Goal: Task Accomplishment & Management: Complete application form

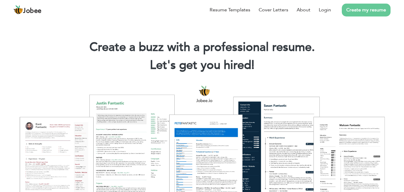
click at [360, 11] on link "Create my resume" at bounding box center [366, 10] width 49 height 13
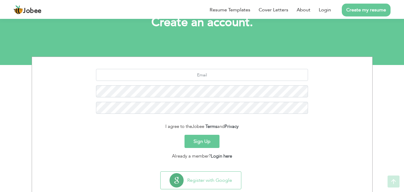
scroll to position [57, 0]
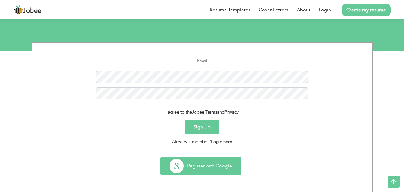
click at [201, 162] on button "Register with Google" at bounding box center [201, 165] width 81 height 17
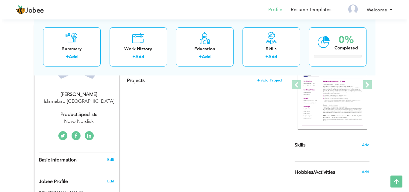
scroll to position [90, 0]
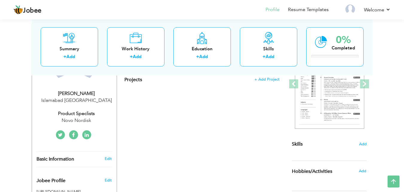
click at [67, 114] on div "Product Speclists" at bounding box center [77, 113] width 80 height 7
type input "Mehwish"
type input "Zehra"
type input "03365529359"
select select "number:166"
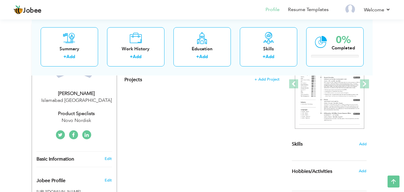
type input "Islamabad"
select select "number:12"
type input "Novo Nordisk"
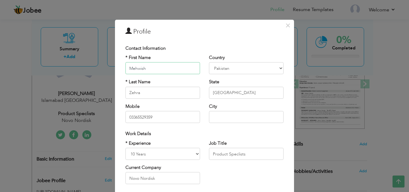
scroll to position [78, 0]
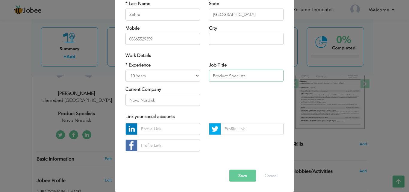
click at [211, 75] on input "Product Speclists" at bounding box center [246, 76] width 75 height 12
click at [235, 77] on input "Senior Product Speclists" at bounding box center [246, 76] width 75 height 12
paste input "senior product specialist"
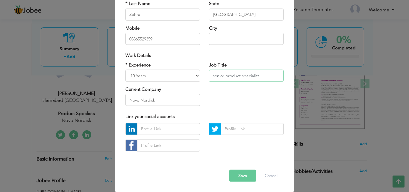
click at [213, 76] on input "senior product specialist" at bounding box center [246, 76] width 75 height 12
type input "Senior Product Specialist"
drag, startPoint x: 143, startPoint y: 101, endPoint x: 112, endPoint y: 96, distance: 31.4
click at [121, 99] on div "* Experience Entry Level Less than 1 Year 1 Year 2 Years 3 Years 4 Years 5 Year…" at bounding box center [163, 86] width 84 height 49
paste input "-Nordisk Pharmaceutical (Pvt.) Limited"
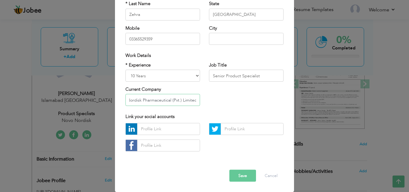
type input "Novo-Nordisk Pharmaceutical (Pvt.) Limited"
click at [245, 172] on button "Save" at bounding box center [242, 175] width 27 height 12
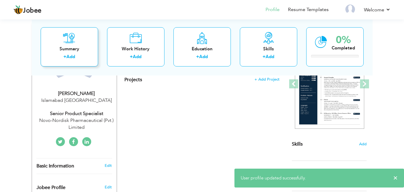
click at [88, 54] on div "+ Add" at bounding box center [70, 58] width 48 height 8
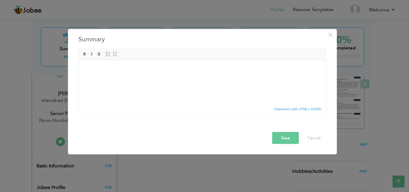
click at [125, 76] on html at bounding box center [201, 69] width 247 height 18
click at [118, 78] on html at bounding box center [201, 69] width 247 height 18
drag, startPoint x: 112, startPoint y: 75, endPoint x: 92, endPoint y: 80, distance: 21.3
click at [92, 78] on html at bounding box center [201, 69] width 247 height 18
click at [151, 78] on html at bounding box center [201, 69] width 247 height 18
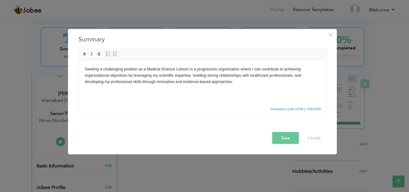
click at [240, 86] on html "Seeking a challenging position as a Medical Science Liaison in a progressive or…" at bounding box center [201, 75] width 247 height 31
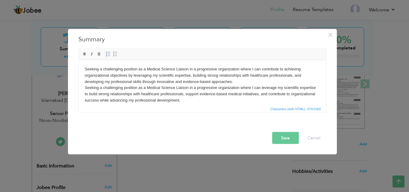
click at [270, 87] on body "Seeking a challenging position as a Medical Science Liaison in a progressive or…" at bounding box center [201, 84] width 235 height 37
click at [260, 88] on body "Seeking a challenging position as a Medical Science Liaison in a progressive or…" at bounding box center [201, 84] width 235 height 37
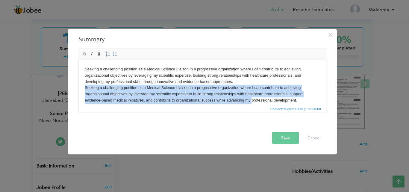
scroll to position [4, 0]
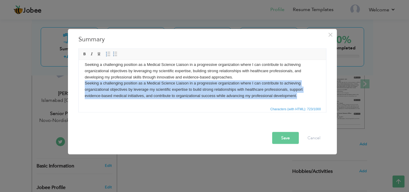
drag, startPoint x: 83, startPoint y: 86, endPoint x: 312, endPoint y: 105, distance: 230.1
click at [312, 105] on html "Seeking a challenging position as a Medical Science Liaison in a progressive or…" at bounding box center [201, 79] width 247 height 49
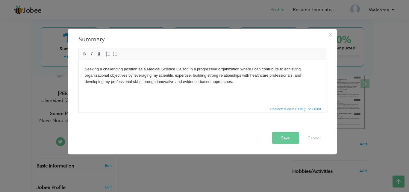
scroll to position [0, 0]
click at [288, 137] on button "Save" at bounding box center [285, 138] width 27 height 12
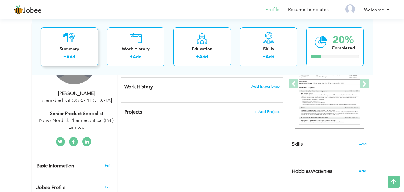
click at [64, 43] on icon at bounding box center [69, 38] width 12 height 12
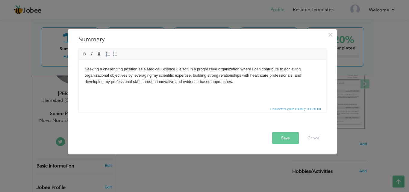
click at [245, 85] on html "Seeking a challenging position as a Medical Science Liaison in a progressive or…" at bounding box center [201, 75] width 247 height 31
drag, startPoint x: 287, startPoint y: 130, endPoint x: 284, endPoint y: 138, distance: 8.5
click at [285, 135] on div "Save Cancel" at bounding box center [202, 132] width 257 height 31
click at [284, 138] on button "Save" at bounding box center [285, 138] width 27 height 12
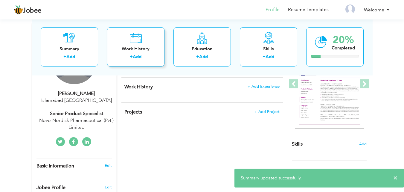
click at [139, 54] on link "Add" at bounding box center [137, 57] width 9 height 6
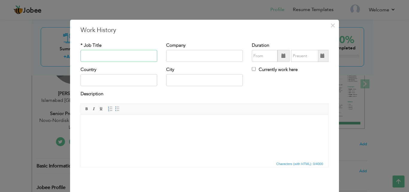
paste input "senior product specialist"
drag, startPoint x: 85, startPoint y: 56, endPoint x: 80, endPoint y: 56, distance: 4.8
click at [81, 56] on input "senior product specialist" at bounding box center [119, 56] width 77 height 12
type input "Senior Product Specialist"
click at [174, 58] on input "text" at bounding box center [204, 56] width 77 height 12
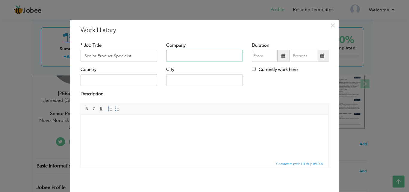
paste input "Novo-Nordisk Pharmaceutical (Pvt.) Limited"
type input "Novo-Nordisk Pharmaceutical (Pvt.) Limited"
click at [260, 59] on input "09/2025" at bounding box center [265, 56] width 26 height 12
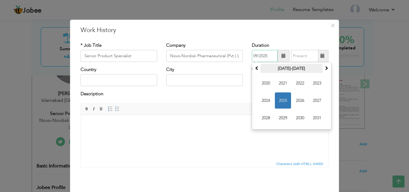
click at [284, 68] on th "2020-2031" at bounding box center [291, 68] width 62 height 9
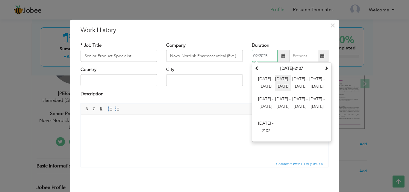
click at [280, 81] on span "2012 - 2023" at bounding box center [283, 83] width 16 height 16
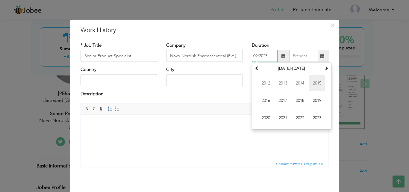
click at [310, 87] on span "2015" at bounding box center [317, 83] width 16 height 16
click at [265, 101] on span "May" at bounding box center [266, 101] width 16 height 16
type input "05/2015"
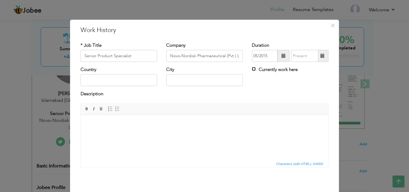
click at [252, 69] on input "Currently work here" at bounding box center [254, 69] width 4 height 4
checkbox input "true"
click at [119, 78] on input "text" at bounding box center [119, 80] width 77 height 12
type input "[GEOGRAPHIC_DATA]"
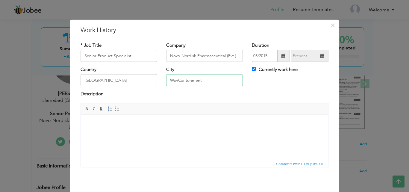
drag, startPoint x: 208, startPoint y: 81, endPoint x: 149, endPoint y: 71, distance: 59.8
click at [149, 71] on div "Country Pakistan City WahCantonment Currently work here" at bounding box center [204, 78] width 257 height 24
type input "[GEOGRAPHIC_DATA]"
click at [125, 128] on html at bounding box center [204, 124] width 247 height 18
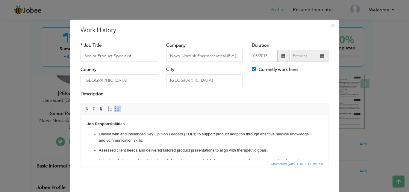
click at [109, 144] on ul "Liaised with and influenced Key Opinion Leaders (KOLs) to support product adopt…" at bounding box center [204, 176] width 235 height 90
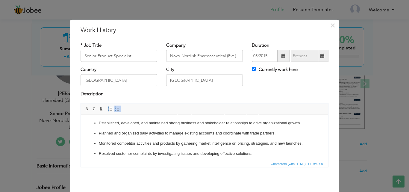
scroll to position [67, 0]
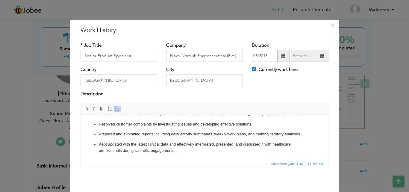
drag, startPoint x: 328, startPoint y: 125, endPoint x: 408, endPoint y: 269, distance: 164.5
click at [221, 152] on p "Kept updated with the latest clinical data and effectively interpreted, present…" at bounding box center [204, 147] width 211 height 13
click at [191, 153] on p "Kept updated with the latest clinical data and effectively interpreted, present…" at bounding box center [204, 147] width 211 height 13
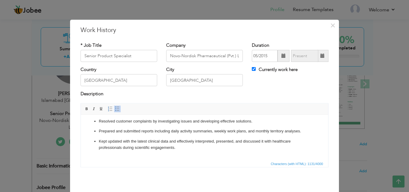
scroll to position [72, 0]
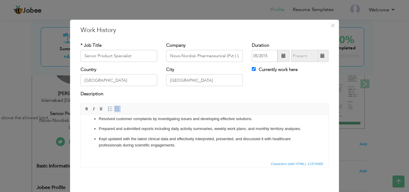
click at [156, 152] on p "Kept updated with the latest clinical data and effectively interpreted, present…" at bounding box center [204, 148] width 211 height 25
click at [97, 156] on html "Job Responsibilities Liaised with and influenced Key Opinion Leaders (KOLs) to …" at bounding box center [204, 102] width 247 height 118
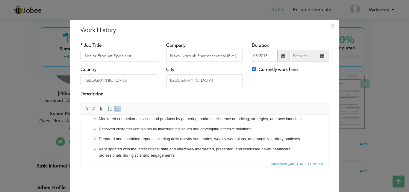
scroll to position [67, 0]
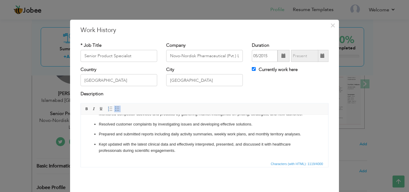
click at [145, 130] on ul "Liaised with and influenced Key Opinion Leaders (KOLs) to support product adopt…" at bounding box center [204, 109] width 235 height 90
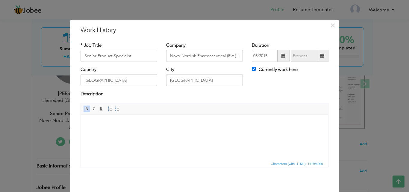
scroll to position [0, 0]
drag, startPoint x: 145, startPoint y: 131, endPoint x: 109, endPoint y: 119, distance: 38.3
click at [109, 119] on html at bounding box center [204, 124] width 247 height 18
drag, startPoint x: 109, startPoint y: 119, endPoint x: 107, endPoint y: 125, distance: 6.2
click at [107, 125] on body at bounding box center [204, 124] width 235 height 6
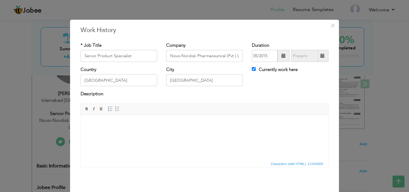
click at [131, 126] on body at bounding box center [204, 124] width 235 height 6
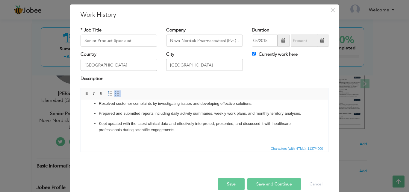
scroll to position [24, 0]
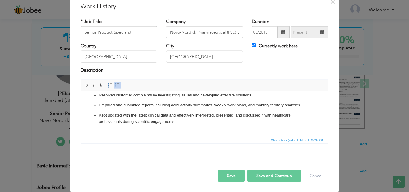
click at [239, 171] on button "Save" at bounding box center [231, 175] width 27 height 12
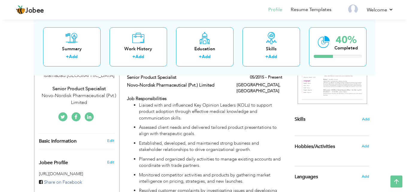
scroll to position [104, 0]
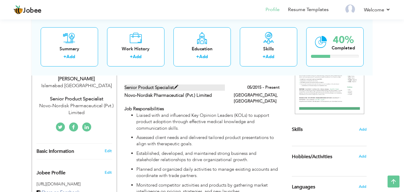
click at [174, 86] on label "Senior Product Specialist" at bounding box center [175, 87] width 101 height 6
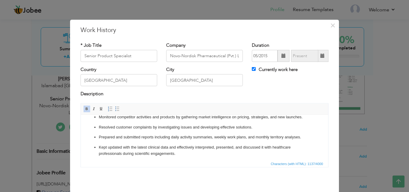
scroll to position [79, 0]
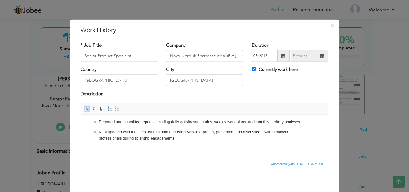
click at [122, 146] on p "Kept updated with the latest clinical data and effectively interpreted, present…" at bounding box center [204, 141] width 211 height 25
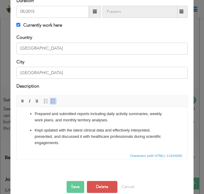
scroll to position [98, 0]
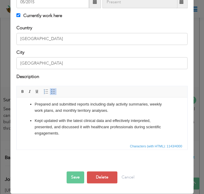
click at [101, 139] on p "Kept updated with the latest clinical data and effectively interpreted, present…" at bounding box center [102, 136] width 135 height 37
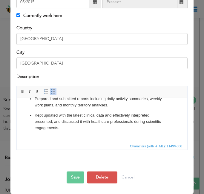
scroll to position [122, 0]
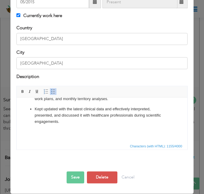
click at [26, 139] on ul "Liaised with and influenced Key Opinion Leaders (KOLs) to support product adopt…" at bounding box center [102, 74] width 159 height 164
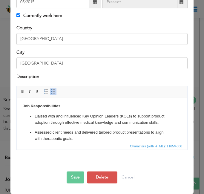
scroll to position [0, 0]
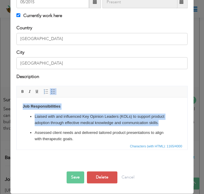
drag, startPoint x: 72, startPoint y: 127, endPoint x: 18, endPoint y: 101, distance: 60.4
click at [18, 101] on html "Job Responsibilities Liaised with and influenced Key Opinion Leaders (KOLs) to …" at bounding box center [102, 188] width 171 height 180
copy body "Job Responsibilities Liaised with and influenced Key Opinion Leaders (KOLs) to …"
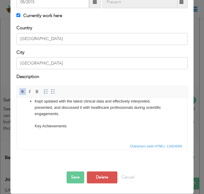
scroll to position [141, 0]
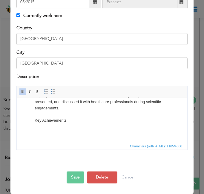
click at [37, 116] on p "Kept updated with the latest clinical data and effectively interpreted, present…" at bounding box center [102, 115] width 135 height 44
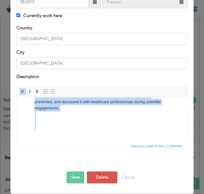
click at [38, 122] on p "Kept updated with the latest clinical data and effectively interpreted, present…" at bounding box center [102, 115] width 135 height 44
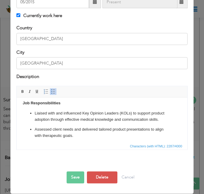
scroll to position [0, 0]
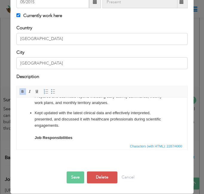
scroll to position [157, 0]
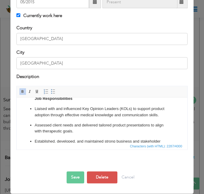
click at [33, 106] on ul "Liaised with and influenced Key Opinion Leaders (KOLs) to support product adopt…" at bounding box center [102, 112] width 159 height 311
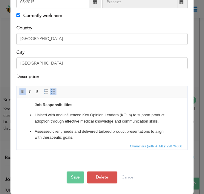
click at [45, 107] on strong "Job Responsibilities" at bounding box center [54, 105] width 38 height 4
click at [76, 108] on p "Kept updated with the latest clinical data and effectively interpreted, present…" at bounding box center [102, 92] width 135 height 31
drag, startPoint x: 80, startPoint y: 111, endPoint x: 28, endPoint y: 204, distance: 107.0
click at [17, 106] on html "Job Responsibilities Liaised with and influenced Key Opinion Leaders (KOLs) to …" at bounding box center [102, 114] width 171 height 334
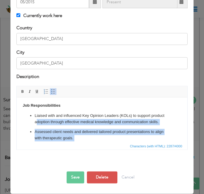
scroll to position [0, 0]
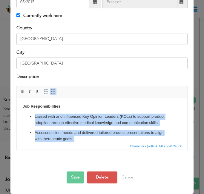
drag, startPoint x: 59, startPoint y: 139, endPoint x: 34, endPoint y: 116, distance: 34.1
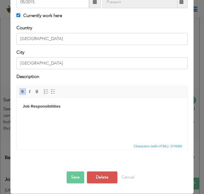
copy body "Job Responsibilities ​​​​​​​"
click at [65, 113] on body "Job Responsibilities ​​​​​​​ Job Responsibilities" at bounding box center [102, 110] width 159 height 13
drag, startPoint x: 61, startPoint y: 112, endPoint x: 24, endPoint y: 113, distance: 37.7
click at [24, 113] on strong "Job Responsibilities Job Responsibilities Key Achievements" at bounding box center [59, 109] width 72 height 11
click at [40, 121] on p at bounding box center [102, 123] width 135 height 6
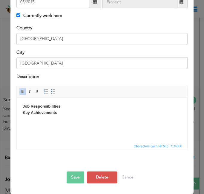
click at [27, 121] on body "Job Responsibilities Key Achievements" at bounding box center [102, 113] width 159 height 19
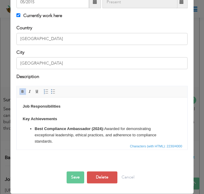
scroll to position [126, 0]
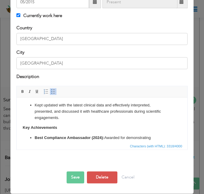
click at [77, 177] on button "Save" at bounding box center [76, 178] width 18 height 12
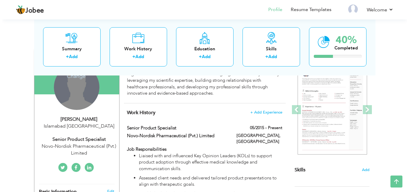
scroll to position [63, 0]
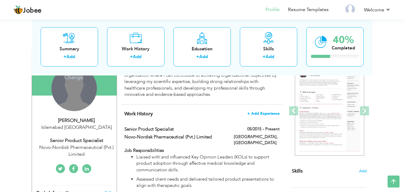
click at [269, 114] on span "+ Add Experience" at bounding box center [264, 113] width 32 height 4
checkbox input "false"
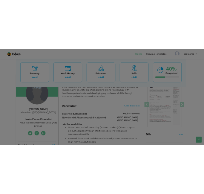
scroll to position [0, 0]
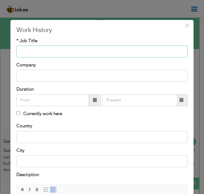
click at [63, 49] on input "text" at bounding box center [102, 52] width 172 height 12
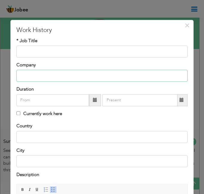
click at [43, 74] on input "text" at bounding box center [102, 76] width 172 height 12
paste input "Nai Zindagi NGO-Drug Use HIV/AIDS,"
type input "Nai Zindagi NGO-Drug Use HIV/AIDS"
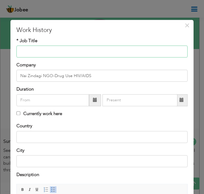
click at [24, 50] on input "text" at bounding box center [102, 52] width 172 height 12
paste input "Clinical Pharmacist"
type input "Clinical Pharmacist"
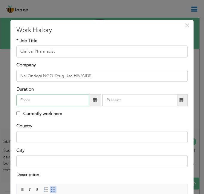
click at [74, 102] on input "text" at bounding box center [52, 100] width 73 height 12
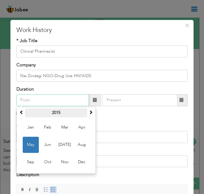
click at [66, 116] on th "2015" at bounding box center [56, 112] width 62 height 9
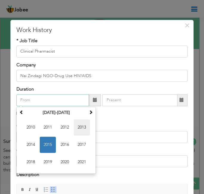
click at [78, 127] on span "2013" at bounding box center [82, 127] width 16 height 16
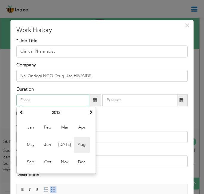
click at [81, 146] on span "Aug" at bounding box center [82, 145] width 16 height 16
type input "08/2013"
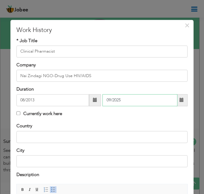
click at [145, 104] on input "09/2025" at bounding box center [140, 100] width 75 height 12
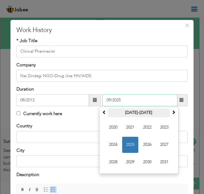
click at [128, 115] on th "2020-2031" at bounding box center [139, 112] width 62 height 9
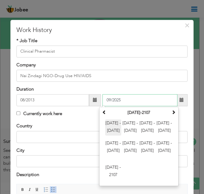
click at [118, 127] on span "2000 - 2011" at bounding box center [113, 127] width 16 height 16
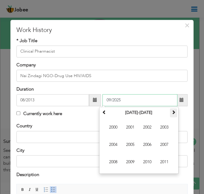
click at [170, 113] on th at bounding box center [173, 112] width 7 height 9
click at [135, 142] on span "2015" at bounding box center [130, 145] width 16 height 16
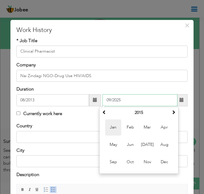
click at [114, 126] on span "Jan" at bounding box center [113, 127] width 16 height 16
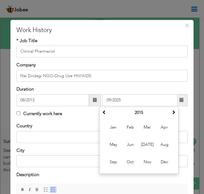
type input "01/2015"
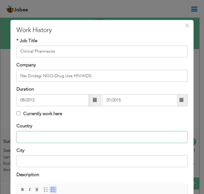
click at [81, 137] on input "text" at bounding box center [102, 137] width 172 height 12
type input "[GEOGRAPHIC_DATA]"
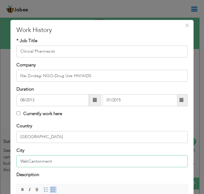
drag, startPoint x: 50, startPoint y: 160, endPoint x: 0, endPoint y: 159, distance: 50.3
click at [0, 132] on html "Jobee Profile Resume Templates Resume Templates Cover Letters About My Resume W…" at bounding box center [102, 34] width 204 height 194
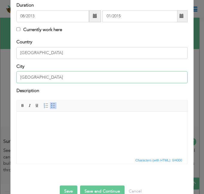
scroll to position [98, 0]
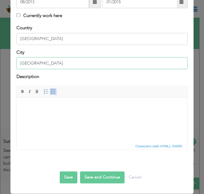
type input "[GEOGRAPHIC_DATA]"
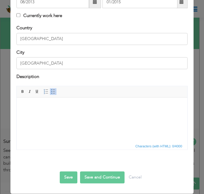
click at [24, 116] on html at bounding box center [102, 107] width 171 height 18
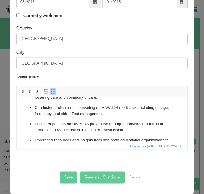
scroll to position [120, 0]
click at [65, 178] on button "Save" at bounding box center [69, 178] width 18 height 12
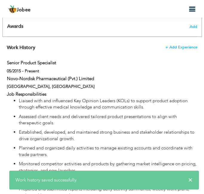
scroll to position [386, 0]
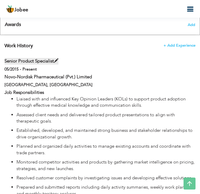
click at [55, 62] on span at bounding box center [56, 61] width 4 height 4
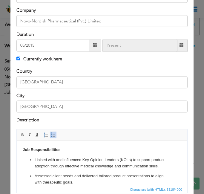
scroll to position [57, 0]
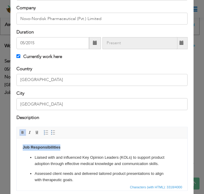
drag, startPoint x: 69, startPoint y: 146, endPoint x: 19, endPoint y: 145, distance: 50.0
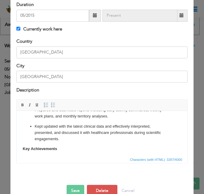
scroll to position [98, 0]
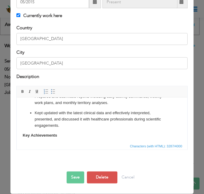
click at [72, 176] on button "Save" at bounding box center [76, 178] width 18 height 12
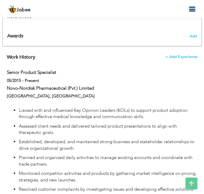
scroll to position [369, 0]
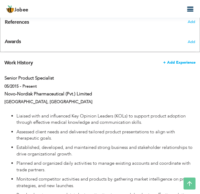
click at [189, 60] on span "+ Add Experience" at bounding box center [179, 62] width 32 height 4
checkbox input "false"
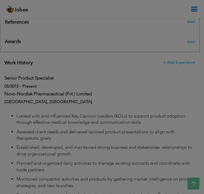
scroll to position [0, 0]
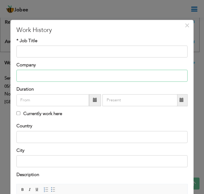
click at [32, 77] on input "text" at bounding box center [102, 76] width 172 height 12
paste input "Federal Govt. Services Hospital, Islamabad"
type input "Federal Govt. [GEOGRAPHIC_DATA]"
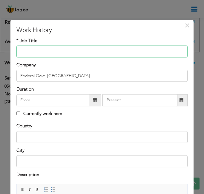
click at [63, 52] on input "text" at bounding box center [102, 52] width 172 height 12
paste input "Hospital Pharmacist"
type input "Hospital Pharmacist"
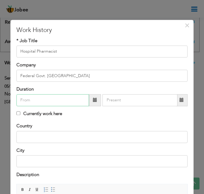
click at [66, 103] on input "text" at bounding box center [52, 100] width 73 height 12
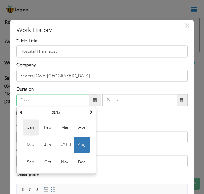
click at [33, 125] on span "Jan" at bounding box center [31, 127] width 16 height 16
type input "01/2013"
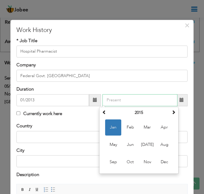
click at [147, 102] on input "text" at bounding box center [140, 100] width 75 height 12
click at [105, 112] on span at bounding box center [104, 112] width 4 height 4
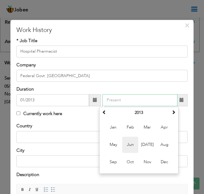
click at [131, 142] on span "Jun" at bounding box center [130, 145] width 16 height 16
type input "06/2013"
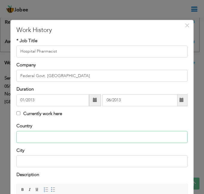
click at [85, 140] on input "text" at bounding box center [102, 137] width 172 height 12
type input "[GEOGRAPHIC_DATA]"
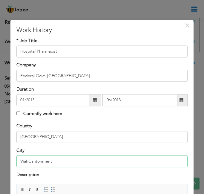
drag, startPoint x: 71, startPoint y: 162, endPoint x: -17, endPoint y: 162, distance: 87.7
type input "[GEOGRAPHIC_DATA]"
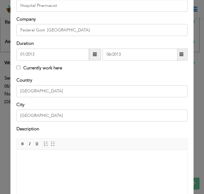
scroll to position [55, 0]
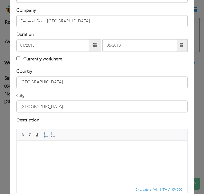
click at [31, 152] on body at bounding box center [102, 150] width 159 height 6
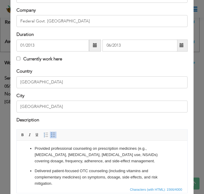
scroll to position [98, 0]
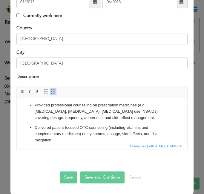
click at [70, 180] on button "Save" at bounding box center [69, 178] width 18 height 12
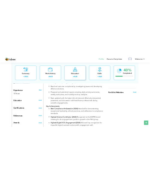
scroll to position [202, 0]
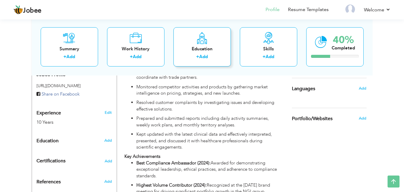
click at [221, 48] on div "Education" at bounding box center [202, 49] width 48 height 6
radio input "true"
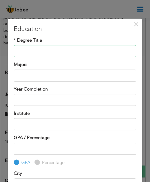
click at [70, 50] on input "text" at bounding box center [75, 51] width 122 height 12
click at [14, 51] on input "text" at bounding box center [75, 51] width 122 height 12
paste input "M.Phil (Pharmaceutics)"
click at [22, 50] on input "M.Phil (Pharmaceutics)" at bounding box center [75, 51] width 122 height 12
type input "M.Phil (Pharmaceutics)"
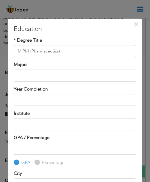
click at [27, 93] on div "Year Completion" at bounding box center [75, 96] width 122 height 20
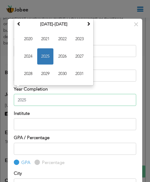
click at [29, 101] on input "2025" at bounding box center [75, 100] width 122 height 12
click at [40, 37] on span "2021" at bounding box center [45, 39] width 16 height 16
click at [32, 100] on input "2021" at bounding box center [75, 100] width 122 height 12
click at [81, 57] on span "2023" at bounding box center [79, 56] width 16 height 16
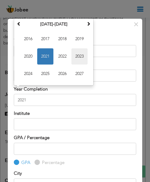
type input "2023"
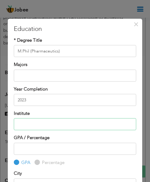
drag, startPoint x: 39, startPoint y: 121, endPoint x: 3, endPoint y: 123, distance: 36.0
click at [39, 122] on input "text" at bounding box center [75, 124] width 122 height 12
click at [34, 126] on input "text" at bounding box center [75, 124] width 122 height 12
paste input "Quaid-I-Azam University, Islamabad."
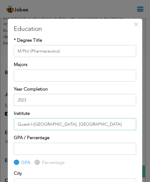
type input "Quaid-I-[GEOGRAPHIC_DATA], [GEOGRAPHIC_DATA]"
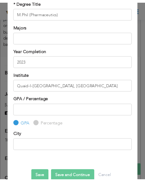
scroll to position [51, 0]
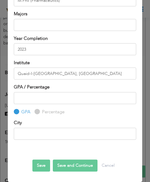
click at [41, 161] on button "Save" at bounding box center [41, 165] width 18 height 12
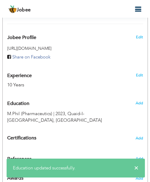
scroll to position [262, 0]
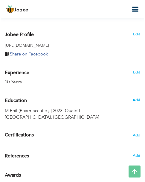
click at [137, 101] on span "Add" at bounding box center [137, 99] width 8 height 5
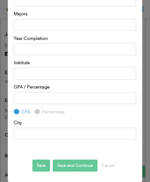
scroll to position [0, 0]
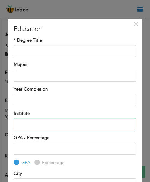
click at [33, 123] on input "text" at bounding box center [75, 124] width 122 height 12
paste input "Hamdard Institute of Pharmaceutical Sciences, Islamabad."
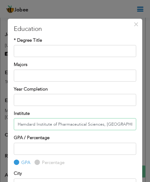
type input "Hamdard Institute of Pharmaceutical Sciences, [GEOGRAPHIC_DATA]"
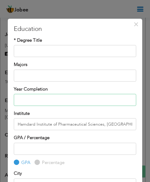
click at [55, 96] on input "text" at bounding box center [75, 100] width 122 height 12
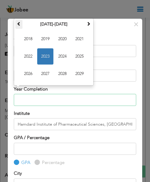
click at [19, 25] on span at bounding box center [19, 24] width 4 height 4
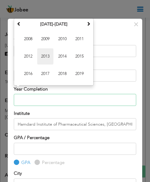
click at [43, 54] on span "2013" at bounding box center [45, 56] width 16 height 16
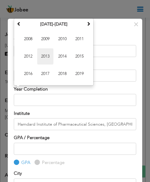
type input "2013"
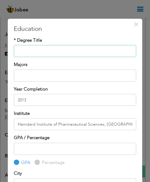
click at [22, 54] on input "text" at bounding box center [75, 51] width 122 height 12
paste input "Pharm-D"
drag, startPoint x: 21, startPoint y: 51, endPoint x: 4, endPoint y: 50, distance: 17.4
click at [5, 50] on div "× Education * Degree Title Pharm-D Majors Year Completion 2013 GPA" at bounding box center [75, 91] width 150 height 182
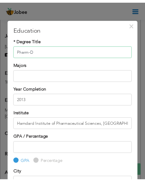
scroll to position [51, 0]
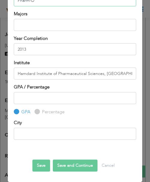
type input "Pharm-D"
click at [46, 164] on button "Save" at bounding box center [41, 165] width 18 height 12
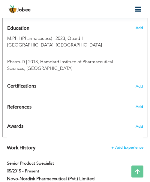
scroll to position [348, 0]
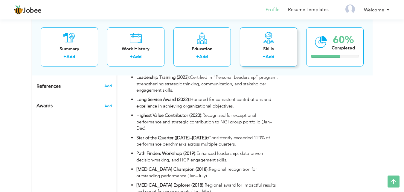
click at [260, 48] on div "Skills" at bounding box center [269, 49] width 48 height 6
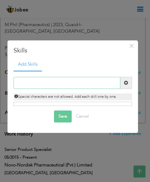
click at [21, 84] on input "text" at bounding box center [66, 83] width 107 height 12
paste input " Scientific & Medical Expertise"
type input " Scientific & Medical Expertise"
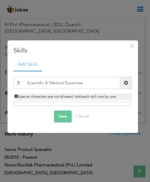
click at [126, 82] on span at bounding box center [126, 83] width 4 height 4
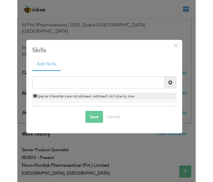
scroll to position [335, 0]
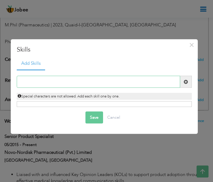
click at [52, 83] on input "text" at bounding box center [99, 82] width 164 height 12
paste input " Scientific & Medical Expertise"
click at [51, 82] on input " Scientific & Medical Expertise" at bounding box center [99, 82] width 164 height 12
type input " Scientific and Medical Expertise"
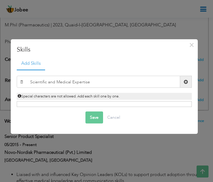
click at [186, 85] on span at bounding box center [187, 82] width 12 height 12
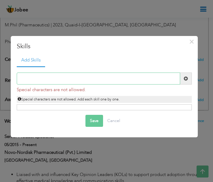
click at [82, 84] on input "text" at bounding box center [99, 78] width 164 height 12
paste input " Scientific & Medical Expertise"
drag, startPoint x: 29, startPoint y: 78, endPoint x: 3, endPoint y: 76, distance: 26.1
click at [3, 76] on div "× Skills Add Skills  Scientific & Medical Expertise Save" at bounding box center [106, 91] width 213 height 182
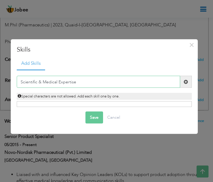
type input "Scientific & Medical Expertise"
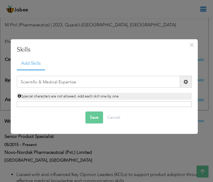
click at [182, 80] on span at bounding box center [187, 82] width 12 height 12
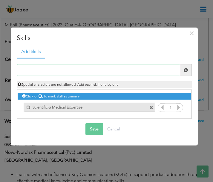
click at [54, 74] on input "text" at bounding box center [99, 70] width 164 height 12
paste input " Clinical Data Interpretation"
click at [30, 71] on input " Clinical Data Interpretation" at bounding box center [99, 70] width 164 height 12
type input "Clinical Data Interpretation"
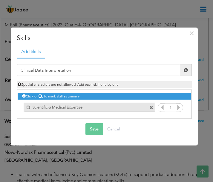
click at [184, 71] on span at bounding box center [186, 70] width 4 height 4
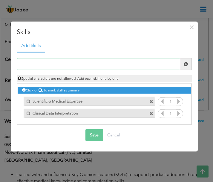
click at [60, 61] on input "text" at bounding box center [99, 64] width 164 height 12
paste input " KOL & Stakeholder Engagement"
drag, startPoint x: 29, startPoint y: 63, endPoint x: -3, endPoint y: 62, distance: 32.1
type input "KOL & Stakeholder Engagement"
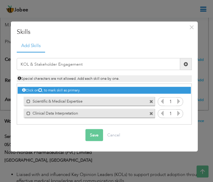
click at [187, 64] on span at bounding box center [186, 64] width 4 height 4
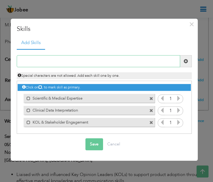
click at [68, 60] on input "text" at bounding box center [99, 61] width 164 height 12
paste input " Strong Product Knowledge"
drag, startPoint x: 29, startPoint y: 61, endPoint x: 1, endPoint y: 61, distance: 27.8
click at [2, 61] on div "× Skills Add Skills  Strong Product Knowledge Duplicate entry" at bounding box center [106, 91] width 213 height 182
type input "Strong Product Knowledge"
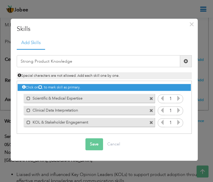
click at [186, 61] on span at bounding box center [186, 61] width 4 height 4
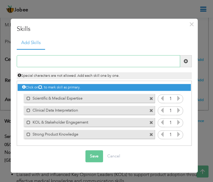
click at [68, 61] on input "text" at bounding box center [99, 61] width 164 height 12
paste input " Strong Communication Skills"
drag, startPoint x: 31, startPoint y: 61, endPoint x: 3, endPoint y: 62, distance: 28.2
click at [3, 62] on div "× Skills Add Skills  Strong Communication Skills 1 1 1 1 Save" at bounding box center [106, 91] width 213 height 182
click at [28, 61] on input " Strong Communication Skills" at bounding box center [99, 61] width 164 height 12
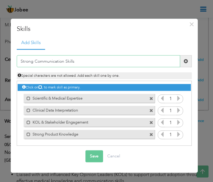
type input "Strong Communication Skills"
click at [191, 60] on span at bounding box center [187, 61] width 12 height 12
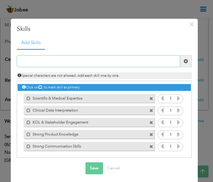
click at [72, 62] on input "text" at bounding box center [99, 61] width 164 height 12
paste input " Cross-Functional Collaboration"
drag, startPoint x: 30, startPoint y: 61, endPoint x: 8, endPoint y: 61, distance: 22.2
click at [8, 61] on div "× Skills Add Skills  Cross-Functional Collaboration 1 1 1 1 1" at bounding box center [106, 91] width 213 height 182
type input "Cross-Functional Collaboration"
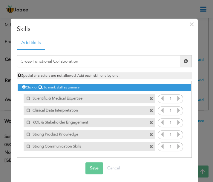
click at [182, 58] on span at bounding box center [187, 61] width 12 height 12
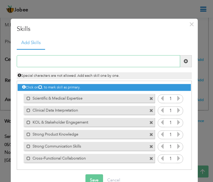
click at [100, 60] on input "text" at bounding box center [99, 61] width 164 height 12
paste input " Compliance & Ethics"
drag, startPoint x: 30, startPoint y: 61, endPoint x: 10, endPoint y: 60, distance: 19.5
click at [11, 60] on div "× Skills Add Skills  Compliance & Ethics Duplicate entry 1 1 1 1 1" at bounding box center [104, 108] width 187 height 178
type input "Compliance & Ethics"
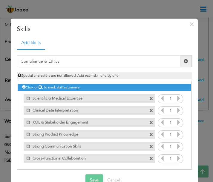
click at [184, 59] on span at bounding box center [186, 61] width 4 height 4
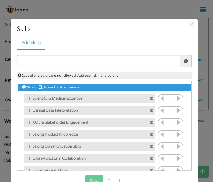
click at [57, 65] on input "text" at bounding box center [99, 61] width 164 height 12
paste input " Team Leadership"
drag, startPoint x: 30, startPoint y: 63, endPoint x: 10, endPoint y: 62, distance: 20.4
click at [10, 62] on div "× Skills Add Skills  Team Leadership Duplicate entry 1 1 1 1" at bounding box center [106, 91] width 213 height 182
type input "Team Leadership"
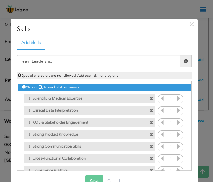
click at [184, 62] on span at bounding box center [186, 61] width 4 height 4
click at [176, 96] on icon at bounding box center [178, 98] width 5 height 5
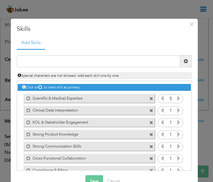
click at [160, 98] on icon at bounding box center [162, 98] width 5 height 5
click at [176, 109] on icon at bounding box center [178, 109] width 5 height 5
click at [176, 110] on icon at bounding box center [178, 109] width 5 height 5
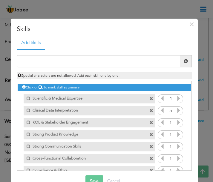
click at [160, 112] on icon at bounding box center [162, 109] width 5 height 5
click at [176, 121] on icon at bounding box center [178, 121] width 5 height 5
click at [176, 135] on icon at bounding box center [178, 133] width 5 height 5
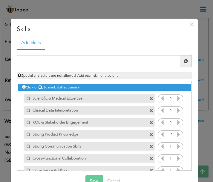
click at [176, 135] on icon at bounding box center [178, 133] width 5 height 5
click at [176, 146] on icon at bounding box center [178, 145] width 5 height 5
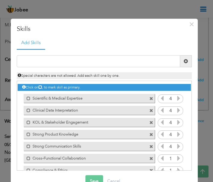
click at [176, 157] on icon at bounding box center [178, 157] width 5 height 5
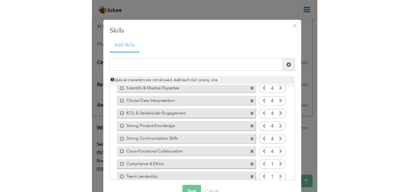
scroll to position [23, 0]
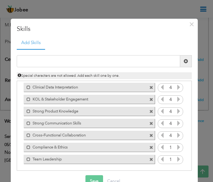
click at [176, 145] on icon at bounding box center [178, 146] width 5 height 5
click at [176, 157] on icon at bounding box center [178, 158] width 5 height 5
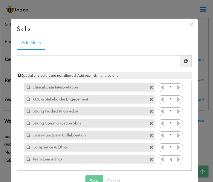
click at [176, 157] on icon at bounding box center [178, 158] width 5 height 5
drag, startPoint x: 96, startPoint y: 177, endPoint x: 87, endPoint y: 158, distance: 20.5
click at [95, 177] on button "Save" at bounding box center [95, 181] width 18 height 12
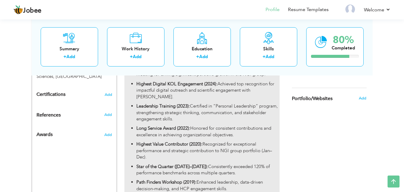
scroll to position [325, 0]
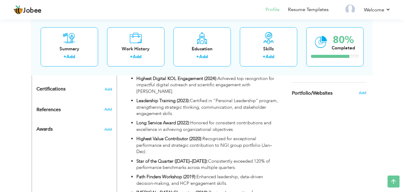
click at [106, 132] on div "Add" at bounding box center [109, 128] width 14 height 14
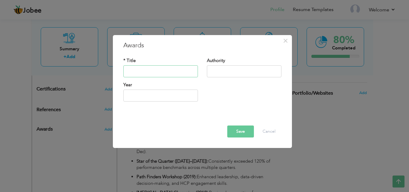
click at [151, 74] on input "text" at bounding box center [160, 71] width 75 height 12
type input "2025"
click at [157, 94] on input "2025" at bounding box center [160, 96] width 75 height 12
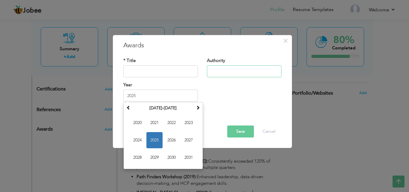
click at [218, 72] on input "text" at bounding box center [244, 71] width 75 height 12
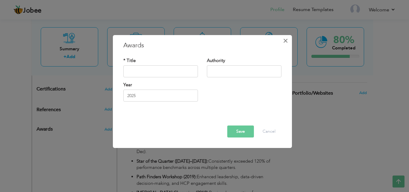
click at [287, 40] on span "×" at bounding box center [285, 40] width 5 height 11
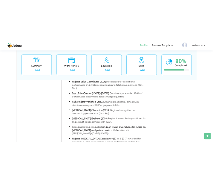
scroll to position [284, 0]
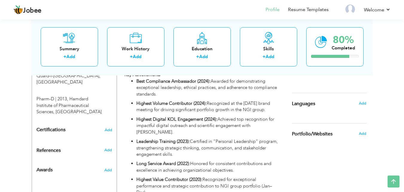
click at [357, 133] on div "Add" at bounding box center [364, 133] width 14 height 11
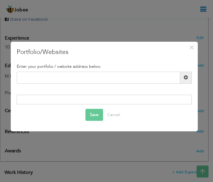
click at [110, 97] on div at bounding box center [104, 100] width 175 height 10
click at [109, 101] on div at bounding box center [104, 100] width 175 height 10
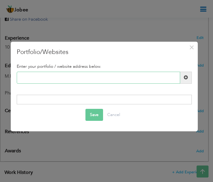
click at [84, 78] on input "text" at bounding box center [99, 78] width 164 height 12
click at [53, 77] on input "text" at bounding box center [99, 78] width 164 height 12
paste input "Development, Optimization, In-vitro and Ex-vivo Evaluation of [MEDICAL_DATA] Lo…"
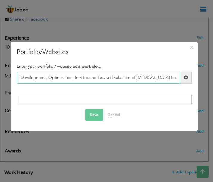
scroll to position [0, 46]
type input "Development, Optimization, In-vitro and Ex-vivo Evaluation of [MEDICAL_DATA] Lo…"
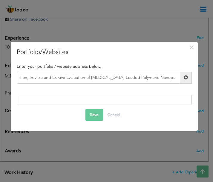
scroll to position [0, 0]
click at [81, 101] on div at bounding box center [104, 100] width 175 height 10
click at [187, 81] on span at bounding box center [187, 78] width 12 height 12
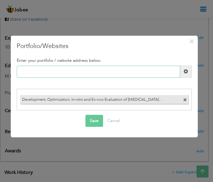
click at [59, 74] on input "text" at bounding box center [99, 72] width 164 height 12
paste input "Assessment of Case Management of [MEDICAL_DATA] at Community Pharmacies through…"
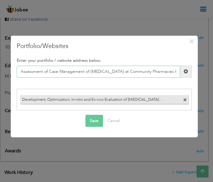
scroll to position [0, 67]
type input "Assessment of Case Management of [MEDICAL_DATA] at Community Pharmacies through…"
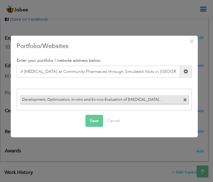
click at [184, 72] on span at bounding box center [187, 72] width 12 height 12
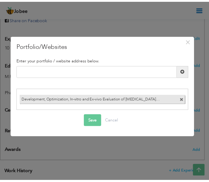
scroll to position [0, 0]
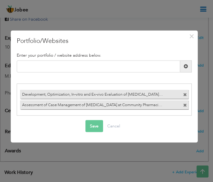
click at [92, 125] on button "Save" at bounding box center [95, 126] width 18 height 12
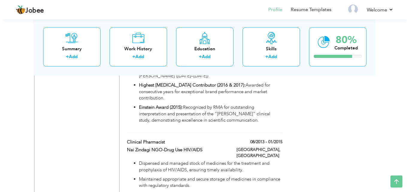
scroll to position [150, 0]
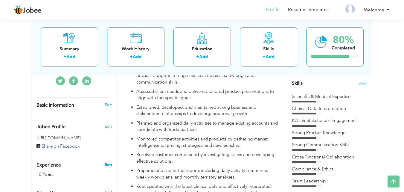
click at [106, 166] on link "Edit" at bounding box center [108, 164] width 7 height 5
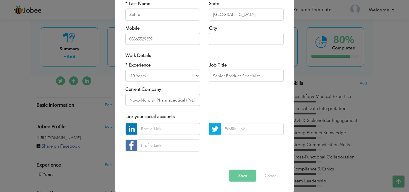
scroll to position [0, 0]
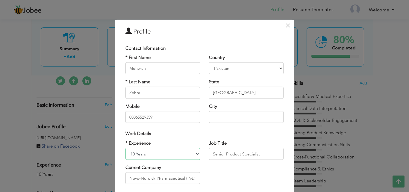
click at [184, 153] on select "Entry Level Less than 1 Year 1 Year 2 Years 3 Years 4 Years 5 Years 6 Years 7 Y…" at bounding box center [162, 154] width 75 height 12
select select "number:14"
click at [125, 148] on select "Entry Level Less than 1 Year 1 Year 2 Years 3 Years 4 Years 5 Years 6 Years 7 Y…" at bounding box center [162, 154] width 75 height 12
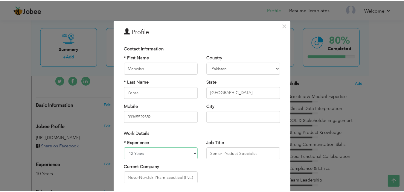
scroll to position [78, 0]
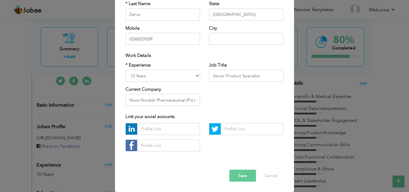
click at [235, 171] on button "Save" at bounding box center [242, 175] width 27 height 12
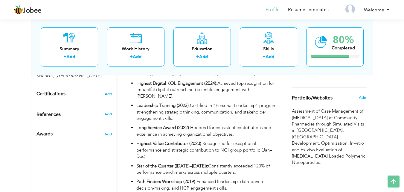
scroll to position [301, 0]
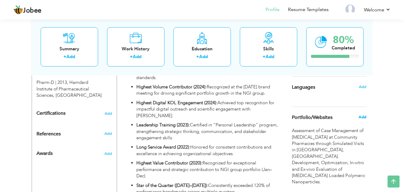
click at [366, 117] on span "Add" at bounding box center [363, 116] width 8 height 5
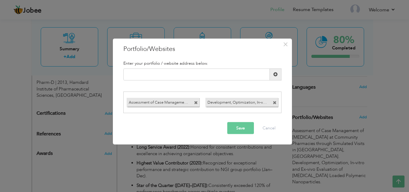
click at [273, 103] on span at bounding box center [275, 103] width 4 height 4
click at [196, 100] on span at bounding box center [196, 101] width 5 height 6
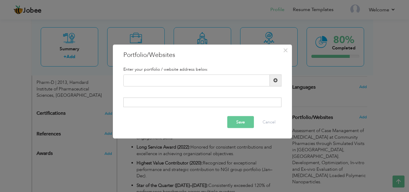
click at [250, 124] on button "Save" at bounding box center [240, 122] width 27 height 12
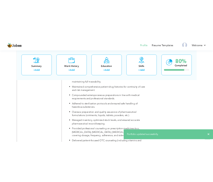
scroll to position [877, 0]
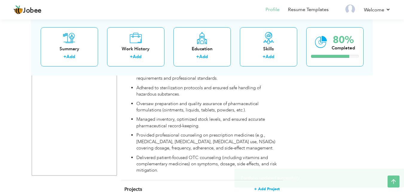
click at [270, 187] on span "+ Add Project" at bounding box center [266, 189] width 25 height 4
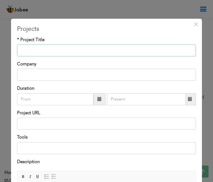
click at [67, 50] on input "text" at bounding box center [107, 50] width 180 height 12
paste input "Development, Optimization, In-vitro and Ex-vivo Evaluation of [MEDICAL_DATA] Lo…"
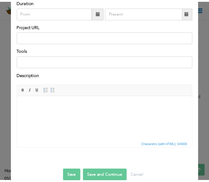
scroll to position [97, 0]
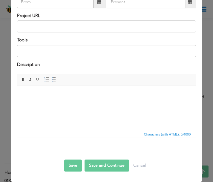
drag, startPoint x: 211, startPoint y: 38, endPoint x: 117, endPoint y: 44, distance: 94.2
click at [70, 163] on button "Save" at bounding box center [73, 165] width 18 height 12
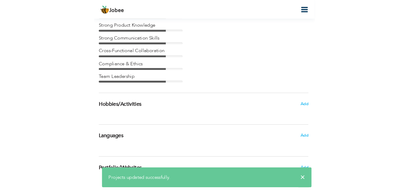
scroll to position [892, 0]
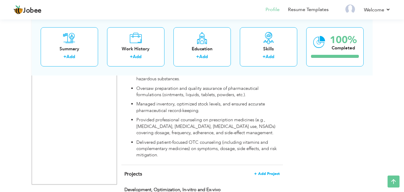
click at [268, 172] on span "+ Add Project" at bounding box center [266, 174] width 25 height 4
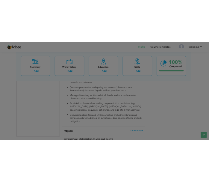
scroll to position [0, 0]
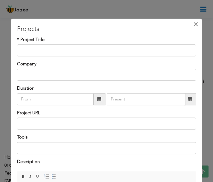
click at [196, 26] on button "×" at bounding box center [196, 24] width 10 height 10
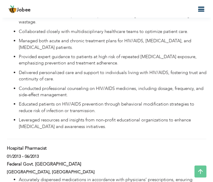
scroll to position [892, 0]
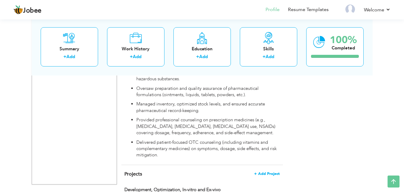
click at [274, 172] on span "+ Add Project" at bounding box center [266, 174] width 25 height 4
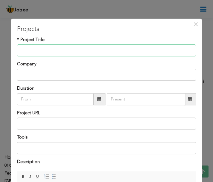
click at [59, 52] on input "text" at bounding box center [107, 50] width 180 height 12
paste input "Assessment of Case Management of [MEDICAL_DATA] at Community Pharmacies through…"
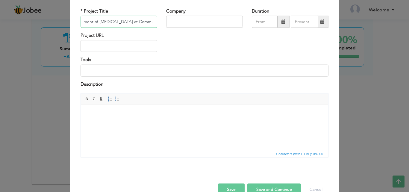
scroll to position [48, 0]
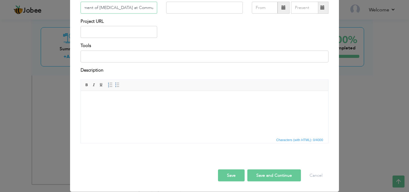
type input "Assessment of Case Management of [MEDICAL_DATA] at Community Pharmacies through…"
drag, startPoint x: 228, startPoint y: 172, endPoint x: 7, endPoint y: 22, distance: 266.5
click at [228, 172] on button "Save" at bounding box center [231, 175] width 27 height 12
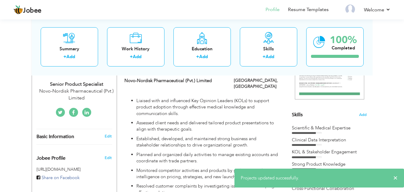
scroll to position [53, 0]
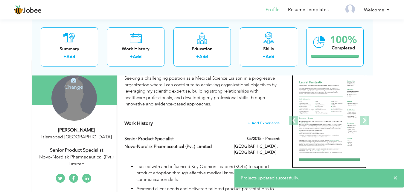
click at [331, 104] on img at bounding box center [329, 121] width 69 height 90
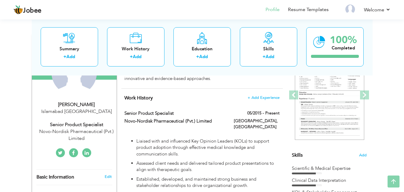
scroll to position [80, 0]
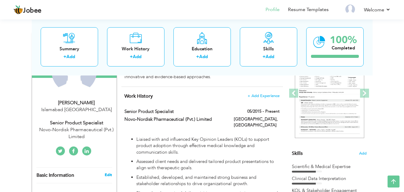
click at [110, 176] on link "Edit" at bounding box center [108, 174] width 7 height 5
select select "number:166"
select select "number:14"
type input "Novo-Nordisk Pharmaceutical (Pvt.) Limited"
type input "Senior Product Specialist"
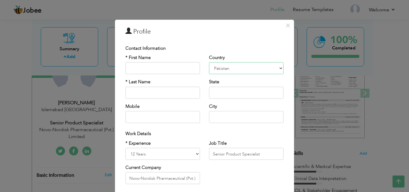
click at [236, 71] on select "Afghanistan Albania Algeria American Samoa Andorra Angola Anguilla Antarctica A…" at bounding box center [246, 68] width 75 height 12
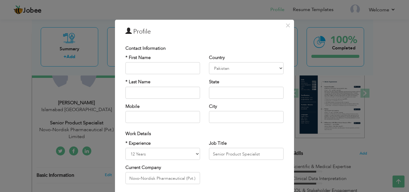
drag, startPoint x: 230, startPoint y: 46, endPoint x: 202, endPoint y: 63, distance: 32.6
click at [230, 46] on div "Contact Information" at bounding box center [204, 48] width 158 height 6
click at [285, 28] on span "×" at bounding box center [287, 25] width 5 height 11
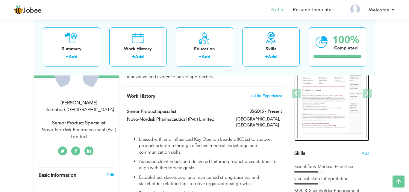
click at [289, 95] on img at bounding box center [253, 93] width 69 height 90
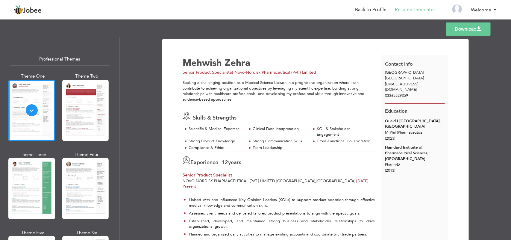
drag, startPoint x: 240, startPoint y: 3, endPoint x: 176, endPoint y: 89, distance: 107.2
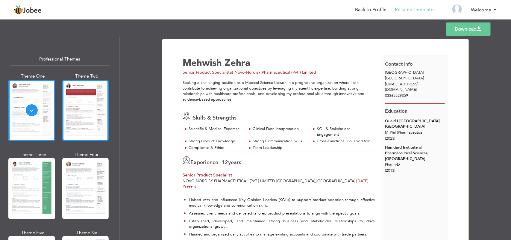
click at [77, 105] on div at bounding box center [85, 110] width 47 height 61
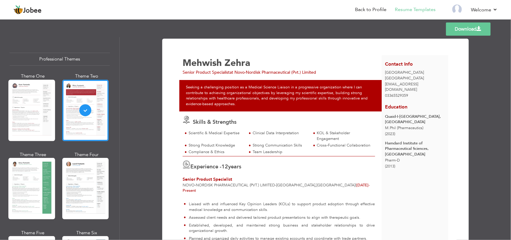
drag, startPoint x: 117, startPoint y: 47, endPoint x: 119, endPoint y: 53, distance: 6.5
click at [119, 53] on div "Professional Themes Theme One Theme Two Theme Three Theme Six" at bounding box center [59, 138] width 119 height 203
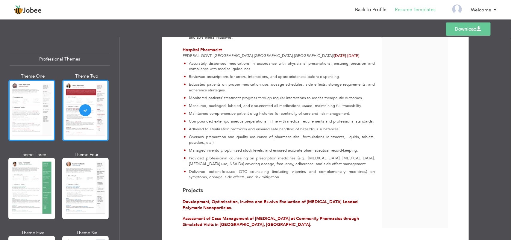
click at [20, 92] on div at bounding box center [31, 110] width 47 height 61
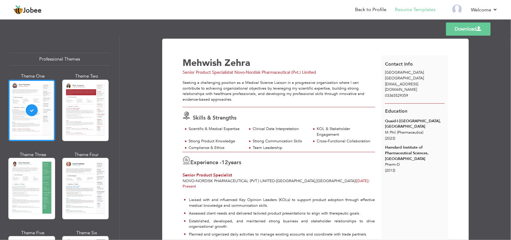
click at [356, 178] on span "May 2015 -" at bounding box center [362, 180] width 13 height 5
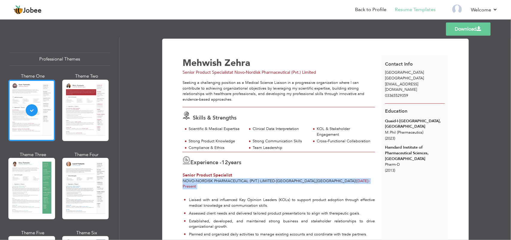
click at [356, 179] on span "May 2015 -" at bounding box center [362, 180] width 13 height 5
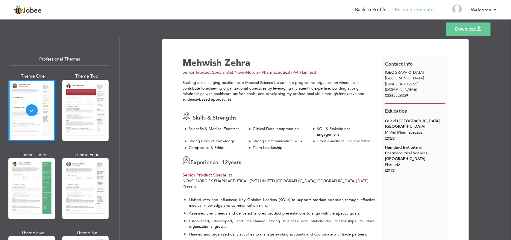
click at [347, 177] on div "Senior Product Specialist" at bounding box center [279, 175] width 192 height 6
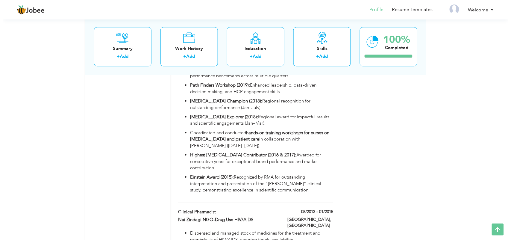
scroll to position [207, 0]
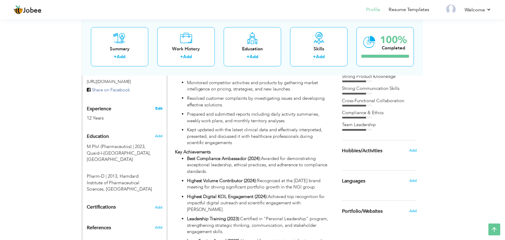
click at [161, 107] on link "Edit" at bounding box center [158, 108] width 7 height 5
select select "number:166"
select select "number:14"
type input "Novo-Nordisk Pharmaceutical (Pvt.) Limited"
type input "Senior Product Specialist"
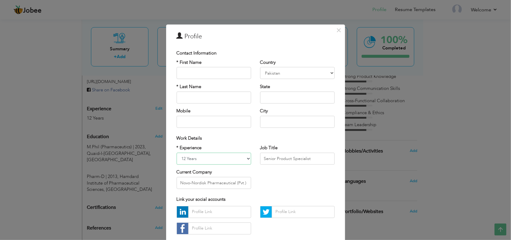
click at [225, 159] on select "Entry Level Less than 1 Year 1 Year 2 Years 3 Years 4 Years 5 Years 6 Years 7 Y…" at bounding box center [214, 159] width 75 height 12
select select "number:12"
click at [177, 153] on select "Entry Level Less than 1 Year 1 Year 2 Years 3 Years 4 Years 5 Years 6 Years 7 Y…" at bounding box center [214, 159] width 75 height 12
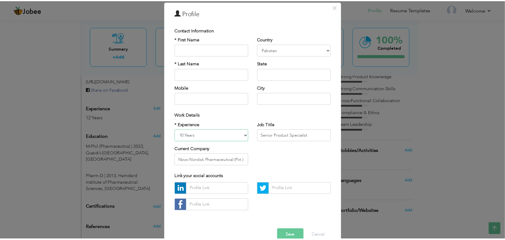
scroll to position [35, 0]
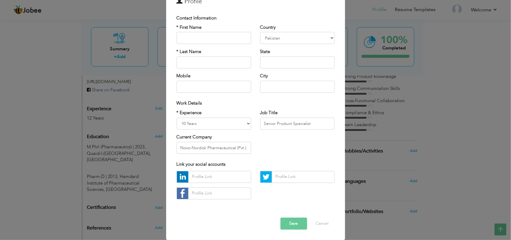
click at [291, 217] on button "Save" at bounding box center [294, 223] width 27 height 12
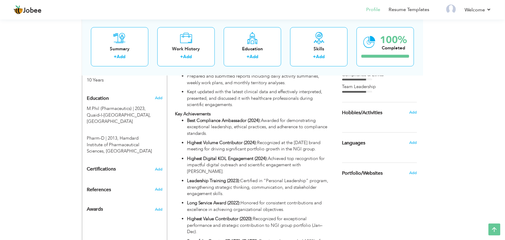
scroll to position [246, 0]
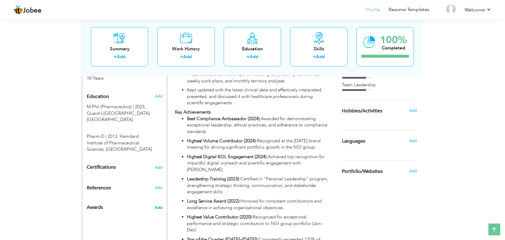
click at [156, 208] on span "Add" at bounding box center [159, 207] width 8 height 5
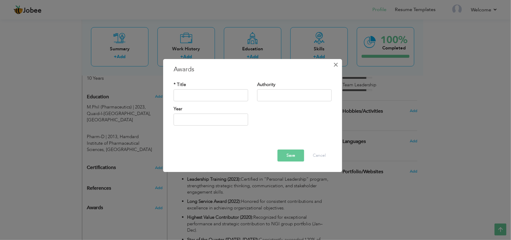
click at [337, 65] on span "×" at bounding box center [336, 64] width 5 height 11
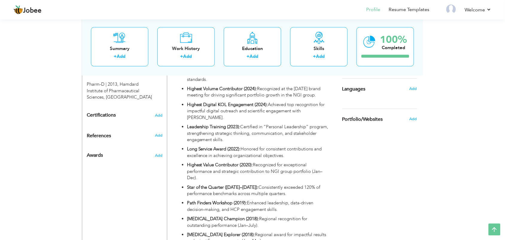
scroll to position [0, 0]
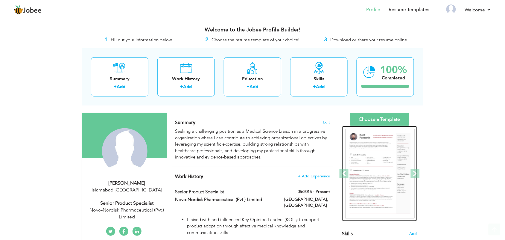
click at [374, 181] on img at bounding box center [379, 174] width 69 height 90
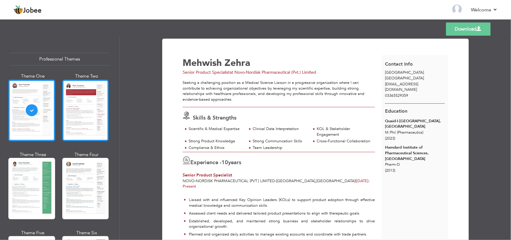
scroll to position [177, 0]
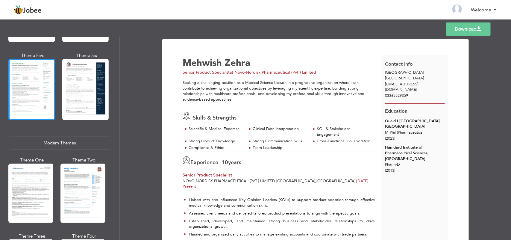
click at [20, 101] on div at bounding box center [31, 89] width 47 height 61
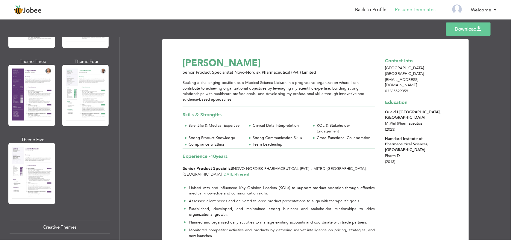
scroll to position [0, 0]
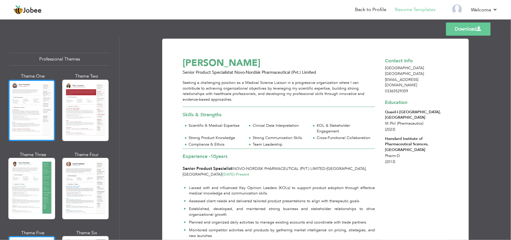
click at [20, 101] on div at bounding box center [31, 110] width 47 height 61
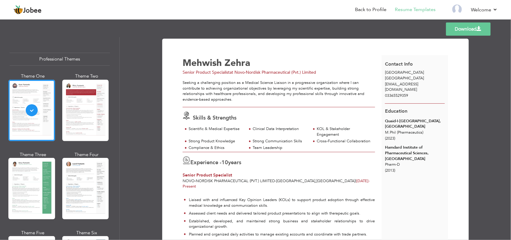
click at [465, 29] on link "Download" at bounding box center [468, 28] width 45 height 13
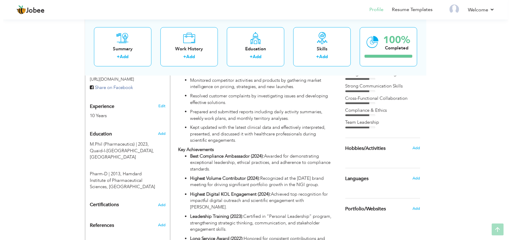
scroll to position [260, 0]
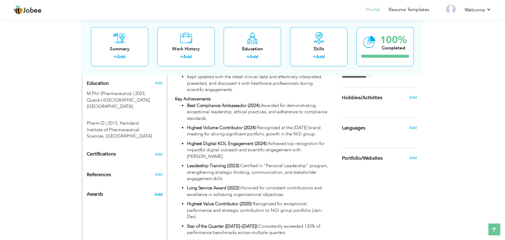
click at [162, 195] on span "Add" at bounding box center [159, 194] width 8 height 5
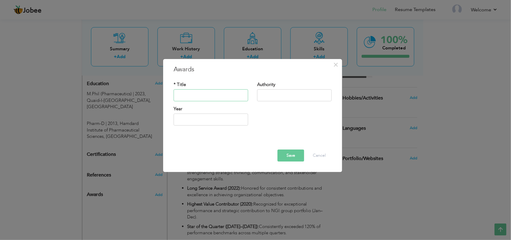
click at [222, 95] on input "text" at bounding box center [211, 95] width 75 height 12
paste input "Best Compliance Ambassador (2024)"
type input "Best Compliance Ambassador"
click at [216, 120] on input "2025" at bounding box center [211, 119] width 75 height 12
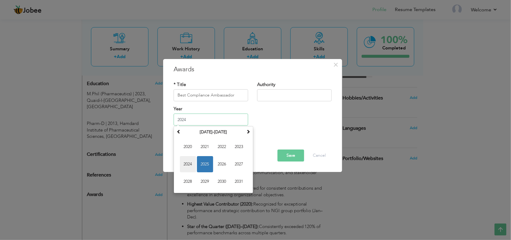
click at [183, 167] on span "2024" at bounding box center [188, 164] width 16 height 16
type input "2024"
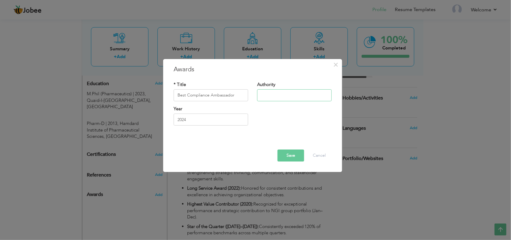
click at [265, 97] on input "text" at bounding box center [294, 95] width 75 height 12
paste input "Awarded for demonstrating exceptional leadership, ethical practices, and adhere…"
type input "Awarded for demonstrating exceptional leadership, ethical practices, and adhere…"
click at [294, 150] on button "Save" at bounding box center [291, 155] width 27 height 12
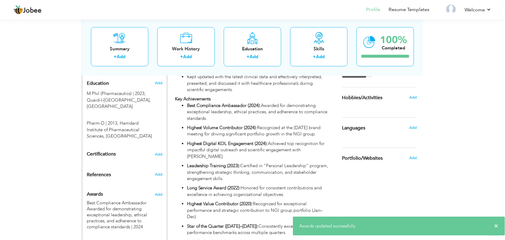
scroll to position [0, 0]
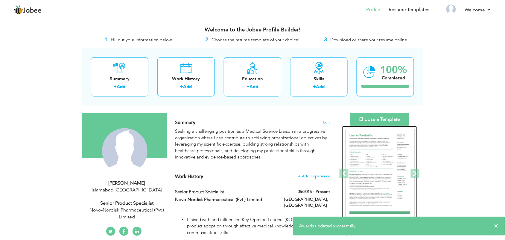
click at [380, 139] on img at bounding box center [379, 174] width 69 height 90
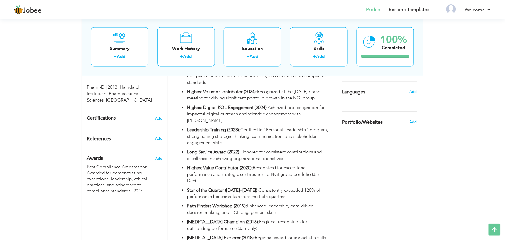
scroll to position [305, 0]
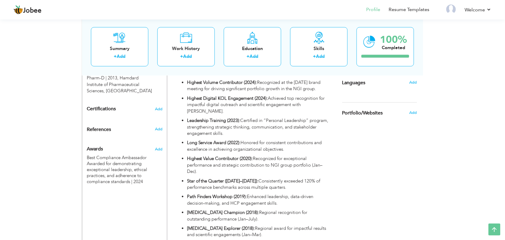
click at [163, 147] on div "Add" at bounding box center [160, 148] width 14 height 14
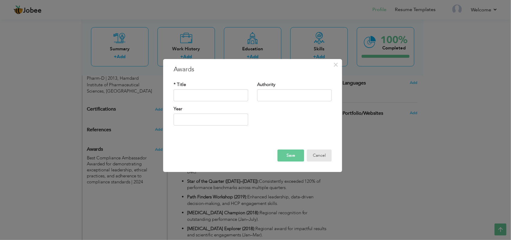
drag, startPoint x: 322, startPoint y: 154, endPoint x: 189, endPoint y: 168, distance: 134.2
click at [322, 155] on button "Cancel" at bounding box center [319, 155] width 25 height 12
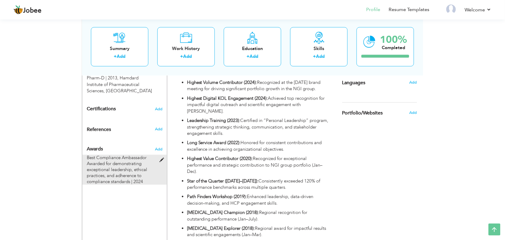
click at [100, 164] on span "Awarded for demonstrating exceptional leadership, ethical practices, and adhere…" at bounding box center [117, 173] width 60 height 24
type input "Best Compliance Ambassador"
type input "Awarded for demonstrating exceptional leadership, ethical practices, and adhere…"
type input "2024"
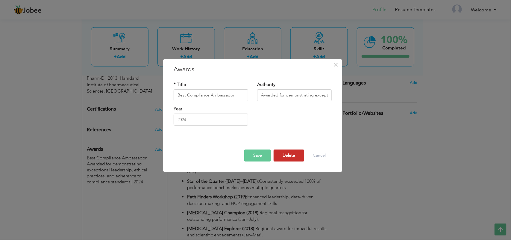
click at [277, 156] on button "Delete" at bounding box center [289, 155] width 31 height 12
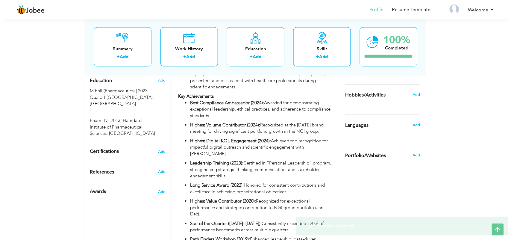
scroll to position [275, 0]
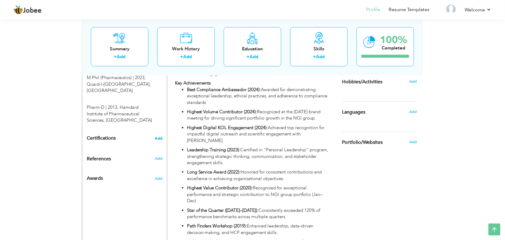
click at [160, 140] on span "Add" at bounding box center [159, 139] width 8 height 4
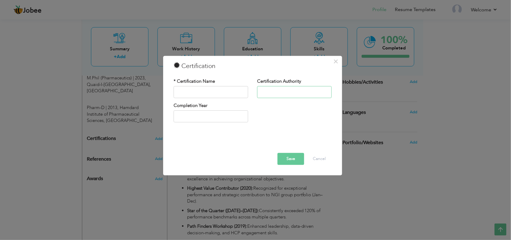
click at [273, 92] on input "text" at bounding box center [294, 92] width 75 height 12
click at [230, 90] on input "text" at bounding box center [211, 92] width 75 height 12
paste input "Leadership Training"
type input "Leadership Training"
click at [222, 117] on input "text" at bounding box center [211, 116] width 75 height 12
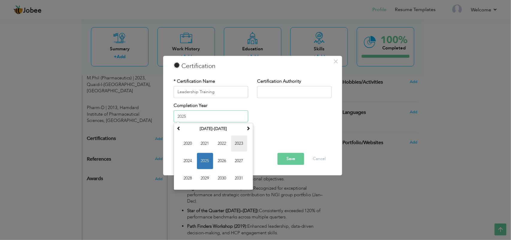
click at [240, 143] on span "2023" at bounding box center [239, 144] width 16 height 16
type input "2023"
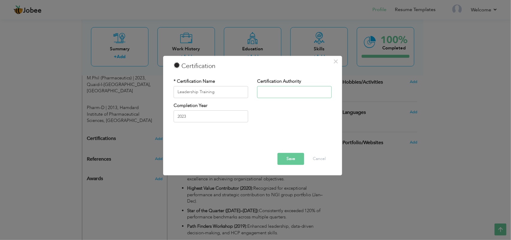
click at [277, 93] on input "text" at bounding box center [294, 92] width 75 height 12
paste input ": Certified in “Personal Leadership” program, strengthening strategic thinking,…"
type input ": Certified in “Personal Leadership” program, strengthening strategic thinking,…"
click at [294, 166] on div "Save Delete Cancel" at bounding box center [252, 150] width 167 height 38
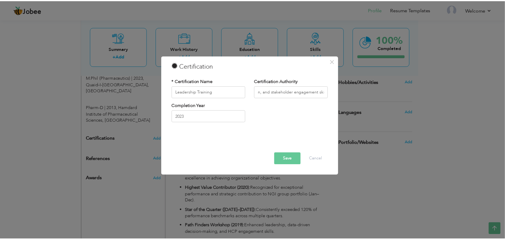
scroll to position [0, 0]
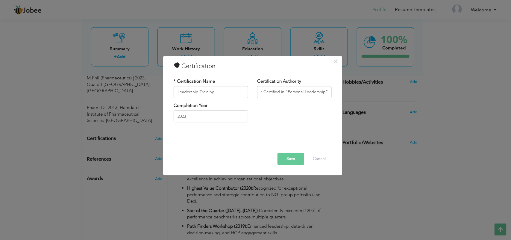
click at [293, 159] on button "Save" at bounding box center [291, 159] width 27 height 12
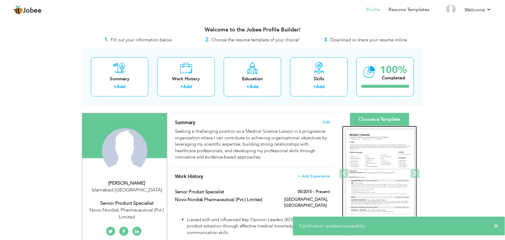
click at [392, 156] on img at bounding box center [379, 174] width 69 height 90
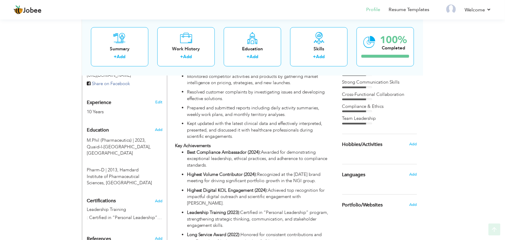
scroll to position [224, 0]
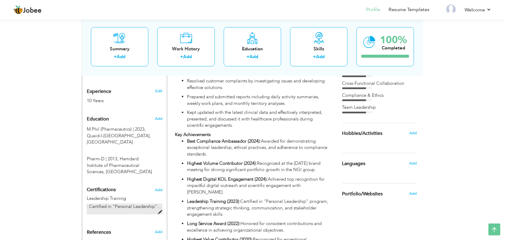
click at [161, 211] on span at bounding box center [160, 212] width 4 height 4
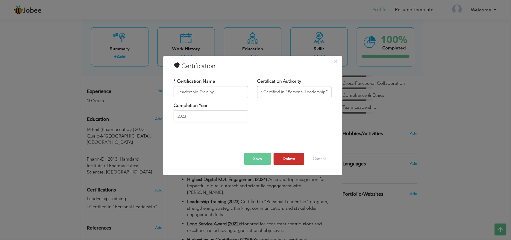
click at [291, 155] on button "Delete" at bounding box center [289, 159] width 31 height 12
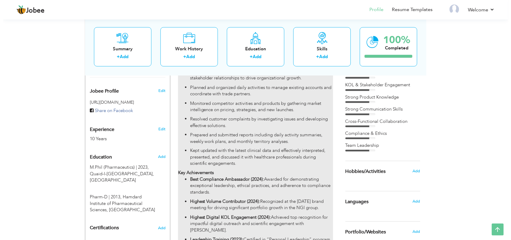
scroll to position [0, 0]
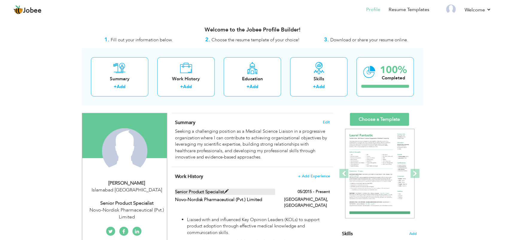
click at [227, 190] on span at bounding box center [227, 191] width 4 height 4
type input "Senior Product Specialist"
type input "Novo-Nordisk Pharmaceutical (Pvt.) Limited"
type input "05/2015"
type input "[GEOGRAPHIC_DATA]"
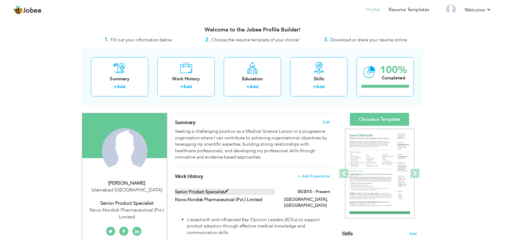
type input "[GEOGRAPHIC_DATA]"
checkbox input "true"
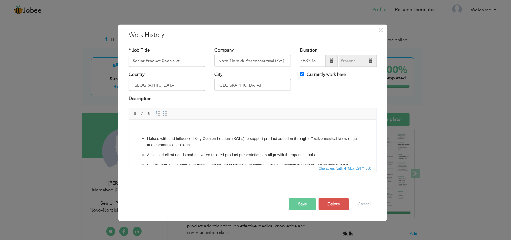
click at [235, 148] on ul "Liaised with and influenced Key Opinion Leaders (KOLs) to support product adopt…" at bounding box center [252, 181] width 235 height 90
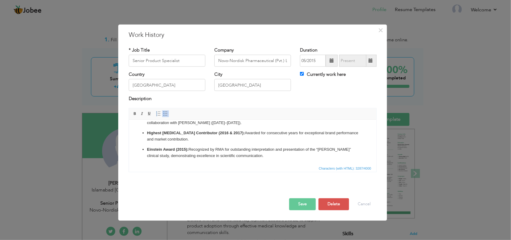
scroll to position [264, 0]
click at [371, 201] on button "Cancel" at bounding box center [364, 204] width 25 height 12
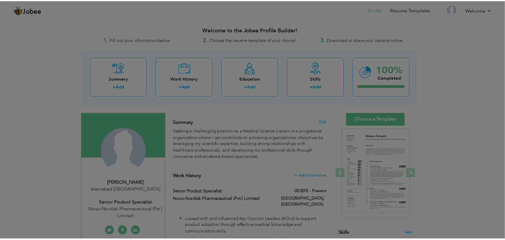
scroll to position [0, 0]
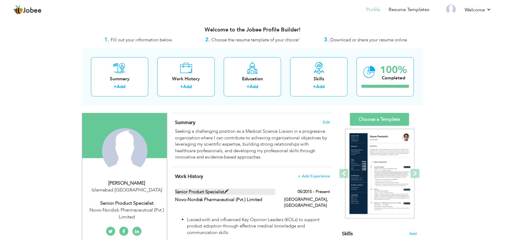
click at [228, 191] on span at bounding box center [227, 191] width 4 height 4
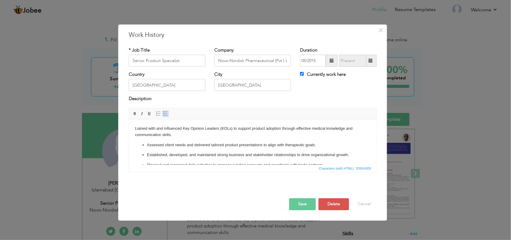
click at [168, 114] on span at bounding box center [165, 113] width 5 height 5
click at [310, 204] on button "Save" at bounding box center [302, 204] width 27 height 12
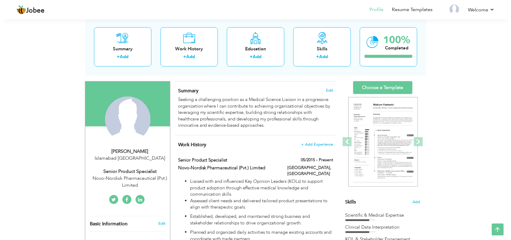
scroll to position [30, 0]
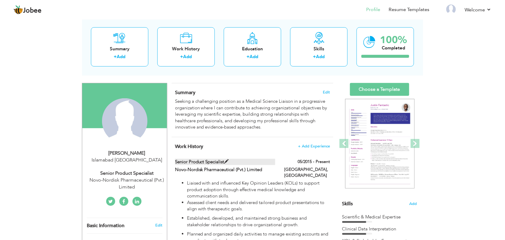
click at [226, 161] on span at bounding box center [227, 161] width 4 height 4
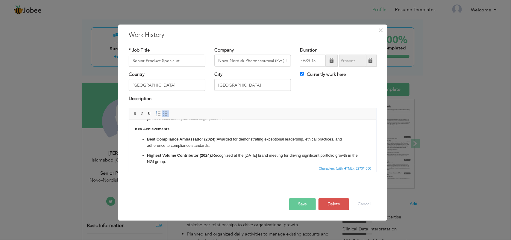
scroll to position [88, 0]
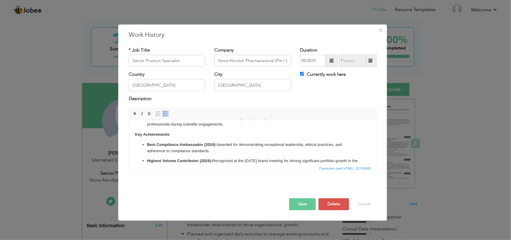
click at [182, 134] on body "Liaised with and influenced Key Opinion Leaders (KOLs) to support product adopt…" at bounding box center [252, 178] width 235 height 281
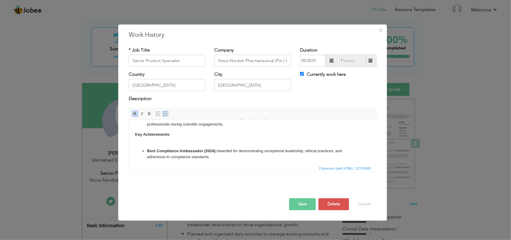
click at [165, 116] on span at bounding box center [165, 113] width 5 height 5
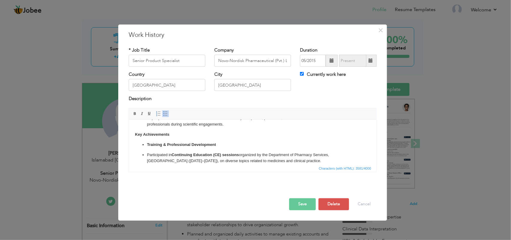
click at [145, 154] on ul "Training & Professional Development Participated in Continuing Education (CE) s…" at bounding box center [252, 243] width 235 height 204
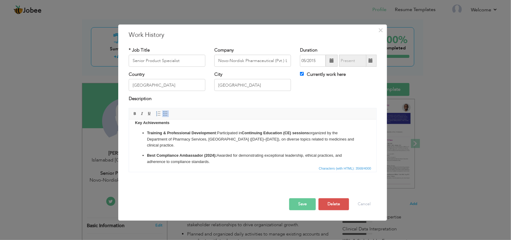
scroll to position [103, 0]
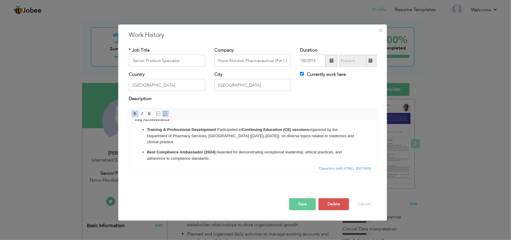
click at [295, 202] on button "Save" at bounding box center [302, 204] width 27 height 12
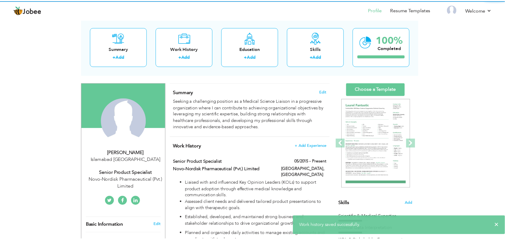
scroll to position [0, 0]
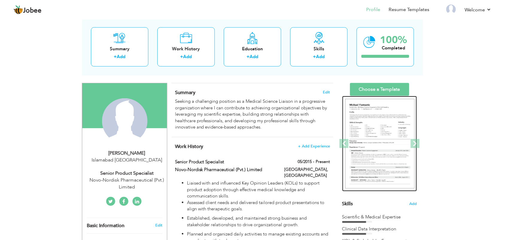
click at [337, 137] on img at bounding box center [302, 144] width 69 height 90
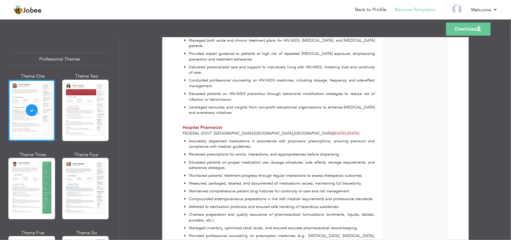
scroll to position [316, 0]
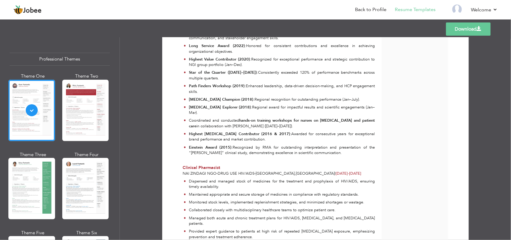
click at [466, 31] on link "Download" at bounding box center [468, 28] width 45 height 13
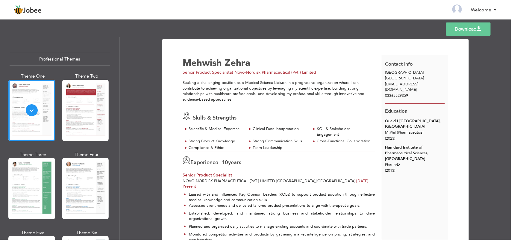
click at [76, 57] on div "Professional Themes" at bounding box center [60, 59] width 100 height 13
click at [191, 72] on span "Senior Product Specialist" at bounding box center [206, 72] width 47 height 6
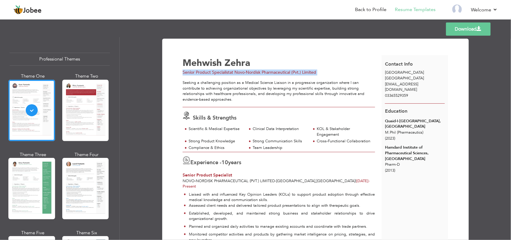
click at [191, 72] on span "Senior Product Specialist" at bounding box center [206, 72] width 47 height 6
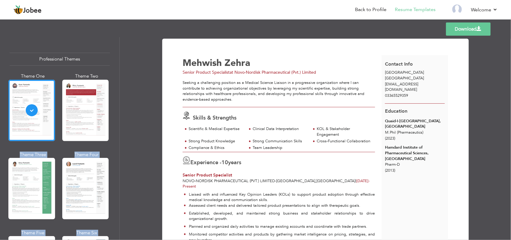
drag, startPoint x: 120, startPoint y: 57, endPoint x: 100, endPoint y: 86, distance: 34.5
click at [119, 70] on div "Professional Themes Theme One Theme Two Theme Three Theme Four" at bounding box center [255, 138] width 511 height 203
click at [95, 60] on div "Professional Themes" at bounding box center [60, 59] width 100 height 13
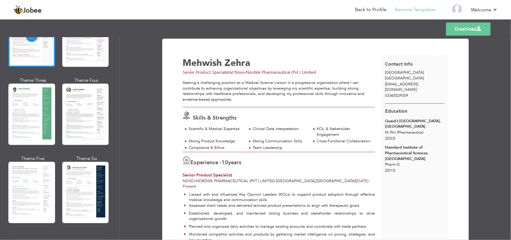
scroll to position [79, 0]
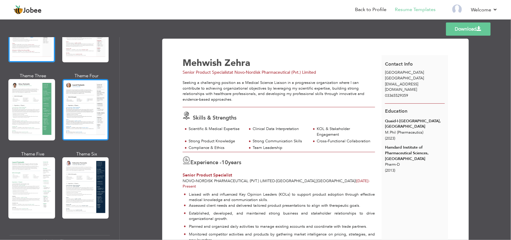
click at [81, 98] on div at bounding box center [85, 109] width 47 height 61
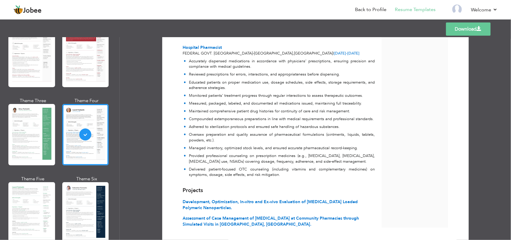
scroll to position [0, 0]
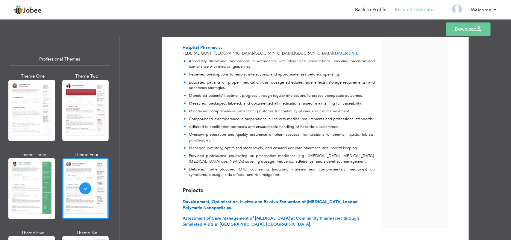
click at [480, 25] on link "Download" at bounding box center [468, 28] width 45 height 13
